Goal: Information Seeking & Learning: Learn about a topic

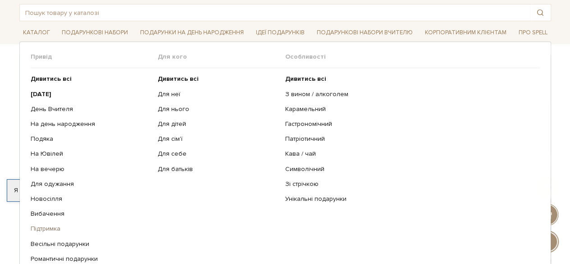
scroll to position [135, 0]
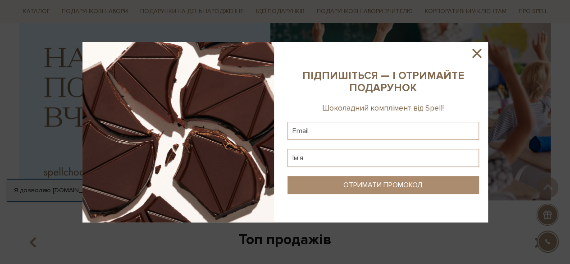
click at [482, 51] on icon at bounding box center [476, 53] width 15 height 15
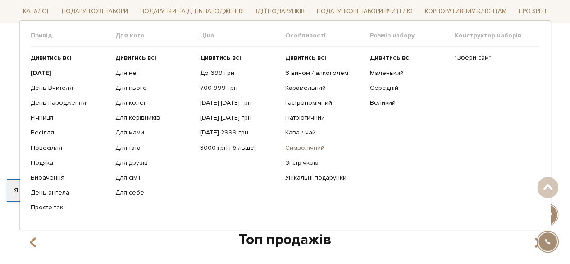
click at [296, 146] on link "Символічний" at bounding box center [324, 147] width 78 height 8
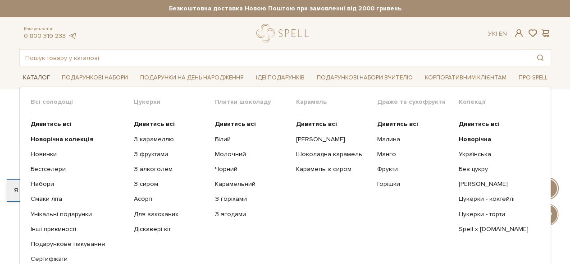
click at [25, 73] on link "Каталог" at bounding box center [36, 78] width 34 height 14
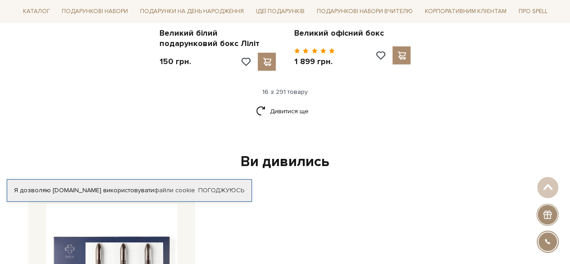
scroll to position [1217, 0]
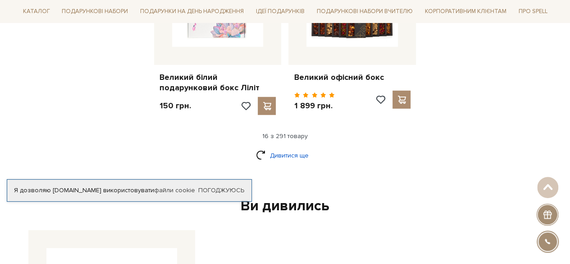
click at [272, 147] on link "Дивитися ще" at bounding box center [285, 155] width 59 height 16
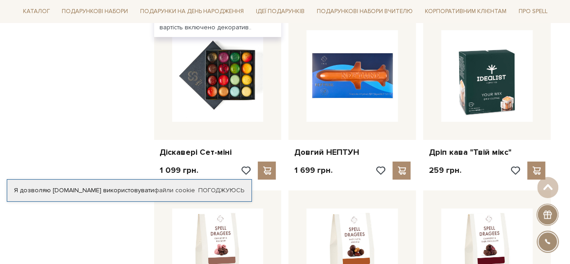
scroll to position [1533, 0]
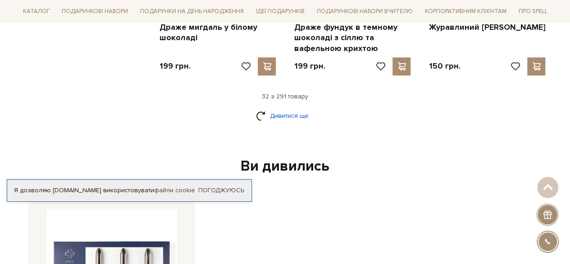
click at [285, 108] on link "Дивитися ще" at bounding box center [285, 116] width 59 height 16
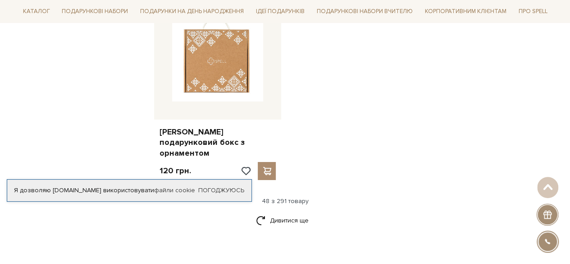
scroll to position [3337, 0]
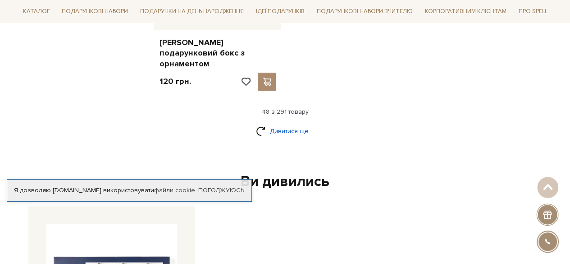
click at [286, 123] on link "Дивитися ще" at bounding box center [285, 131] width 59 height 16
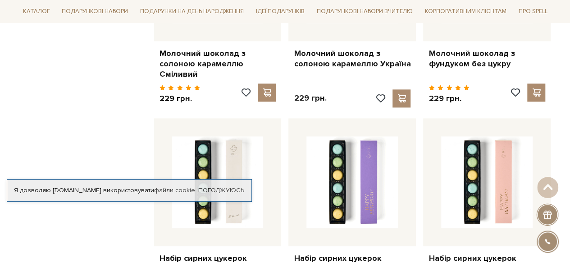
scroll to position [4013, 0]
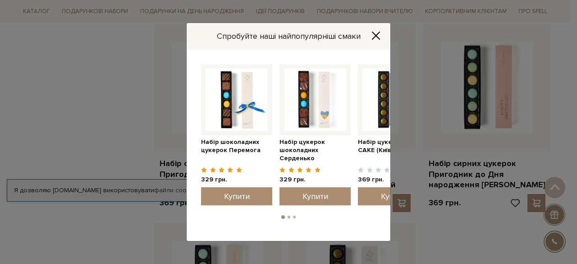
click at [374, 37] on icon "Close" at bounding box center [375, 35] width 7 height 7
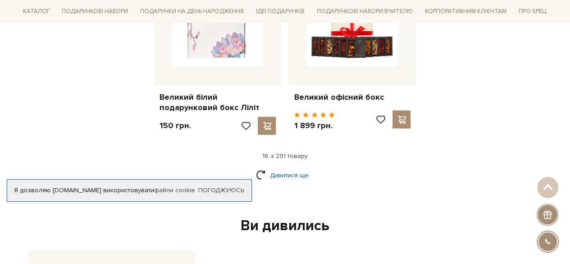
scroll to position [1198, 0]
click at [289, 216] on div "Ви дивились" at bounding box center [285, 225] width 521 height 19
click at [282, 167] on link "Дивитися ще" at bounding box center [285, 175] width 59 height 16
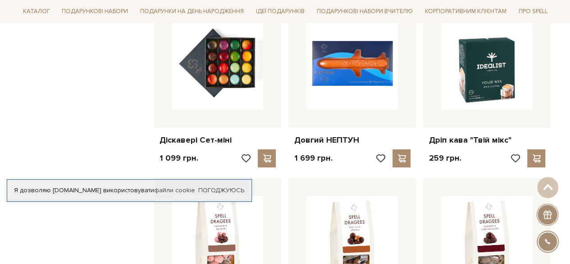
scroll to position [1468, 0]
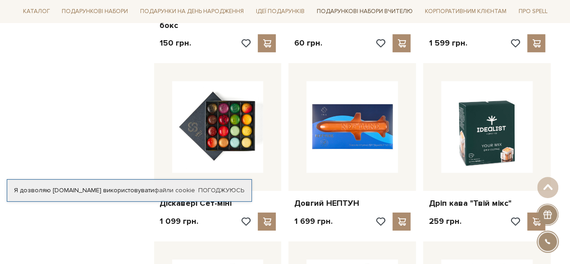
click at [355, 10] on link "Подарункові набори Вчителю" at bounding box center [364, 11] width 103 height 15
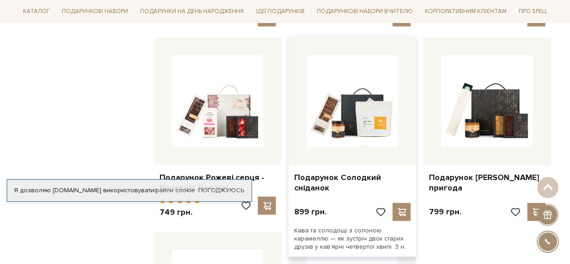
scroll to position [676, 0]
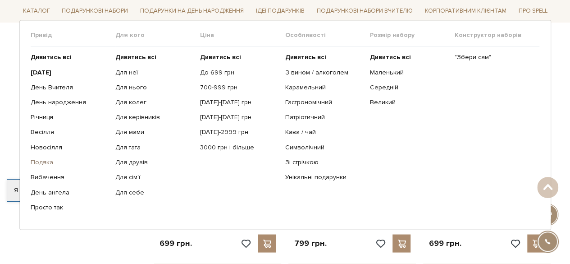
click at [48, 164] on link "Подяка" at bounding box center [70, 163] width 78 height 8
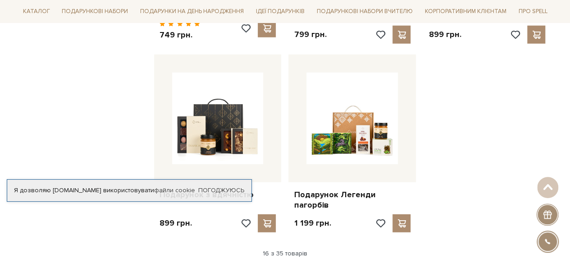
scroll to position [1127, 0]
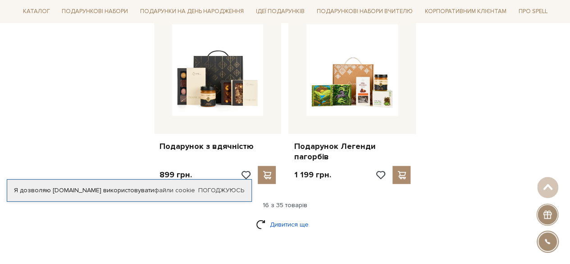
click at [282, 216] on link "Дивитися ще" at bounding box center [285, 224] width 59 height 16
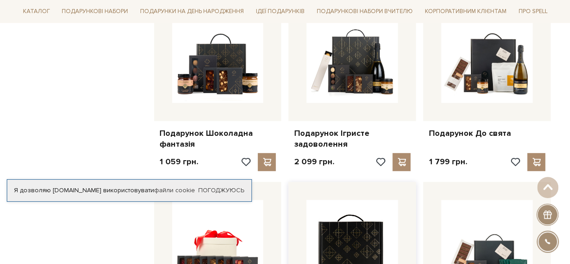
scroll to position [1668, 0]
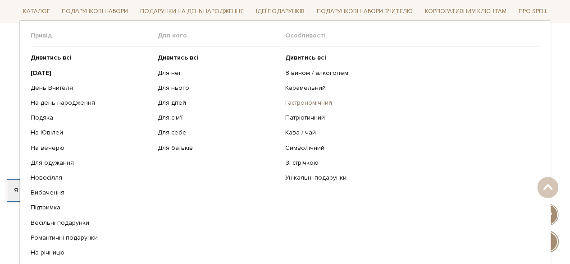
click at [295, 99] on link "Гастрономічний" at bounding box center [409, 103] width 248 height 8
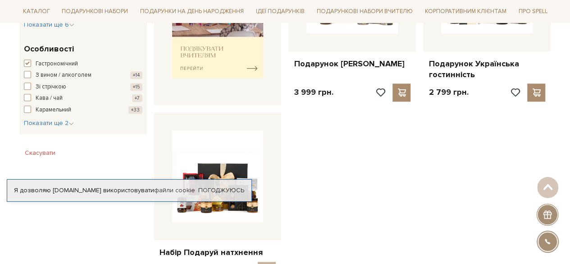
scroll to position [496, 0]
